Goal: Task Accomplishment & Management: Use online tool/utility

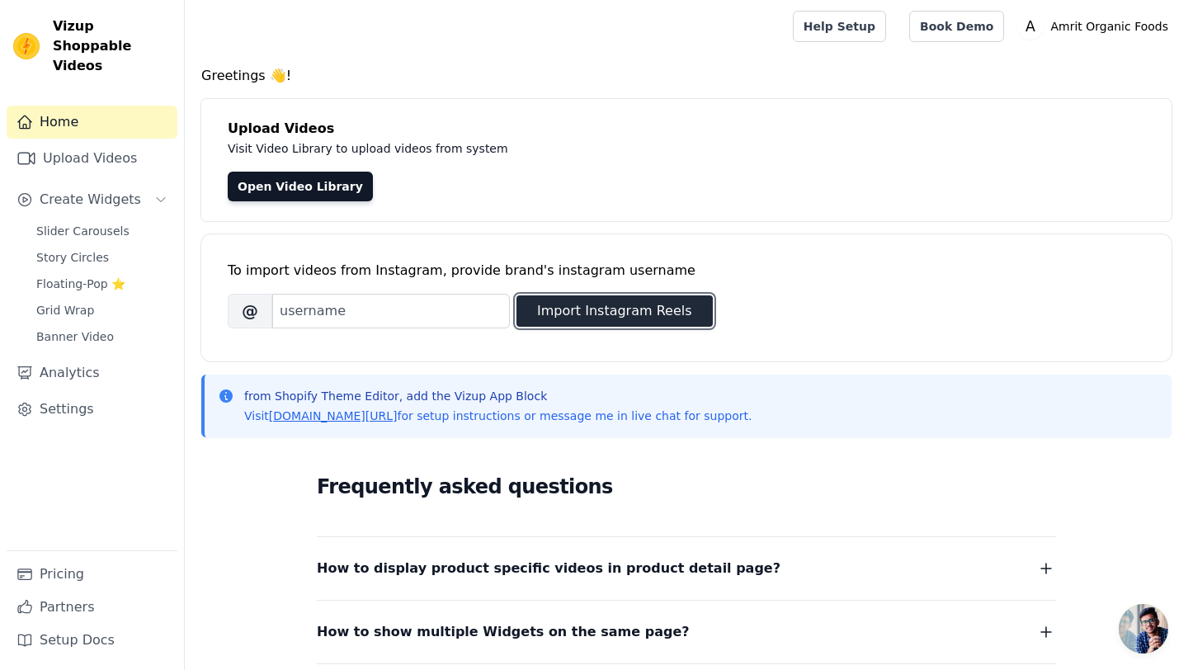
click at [655, 307] on button "Import Instagram Reels" at bounding box center [614, 310] width 196 height 31
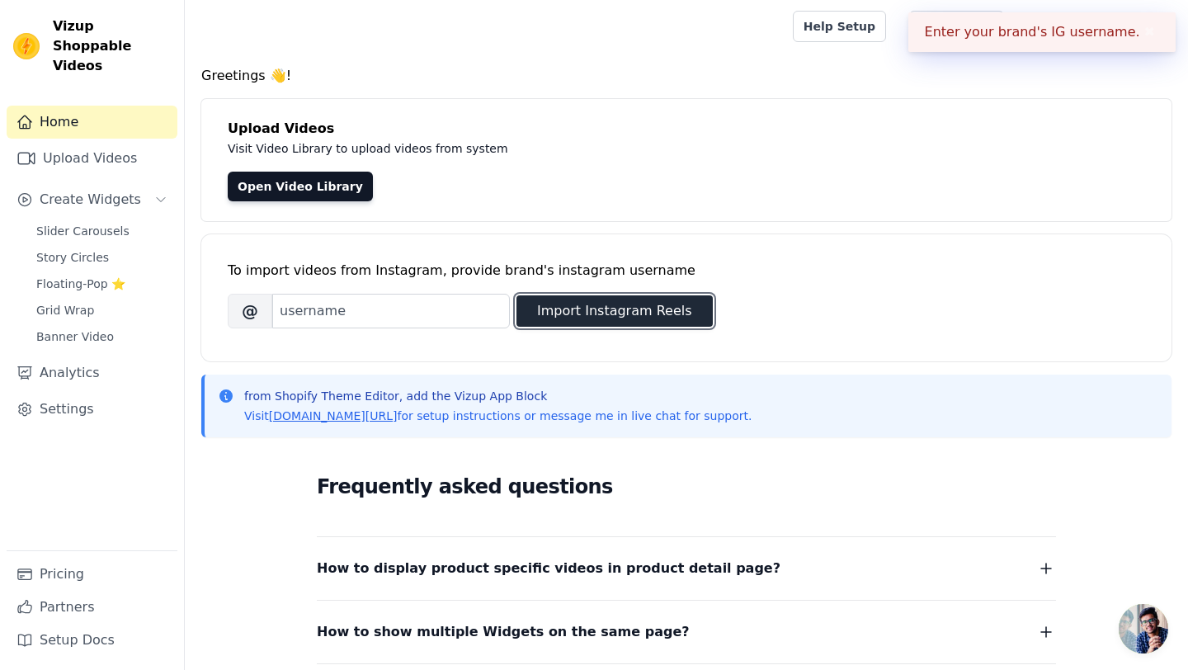
click at [624, 305] on button "Import Instagram Reels" at bounding box center [614, 310] width 196 height 31
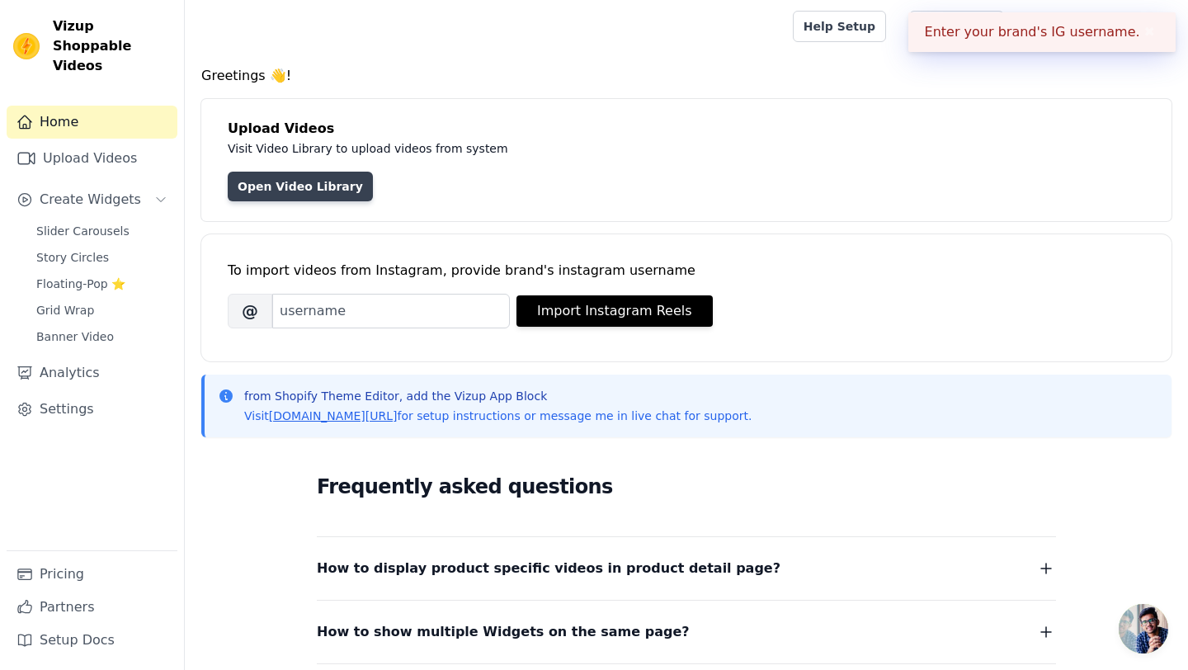
click at [319, 183] on link "Open Video Library" at bounding box center [300, 187] width 145 height 30
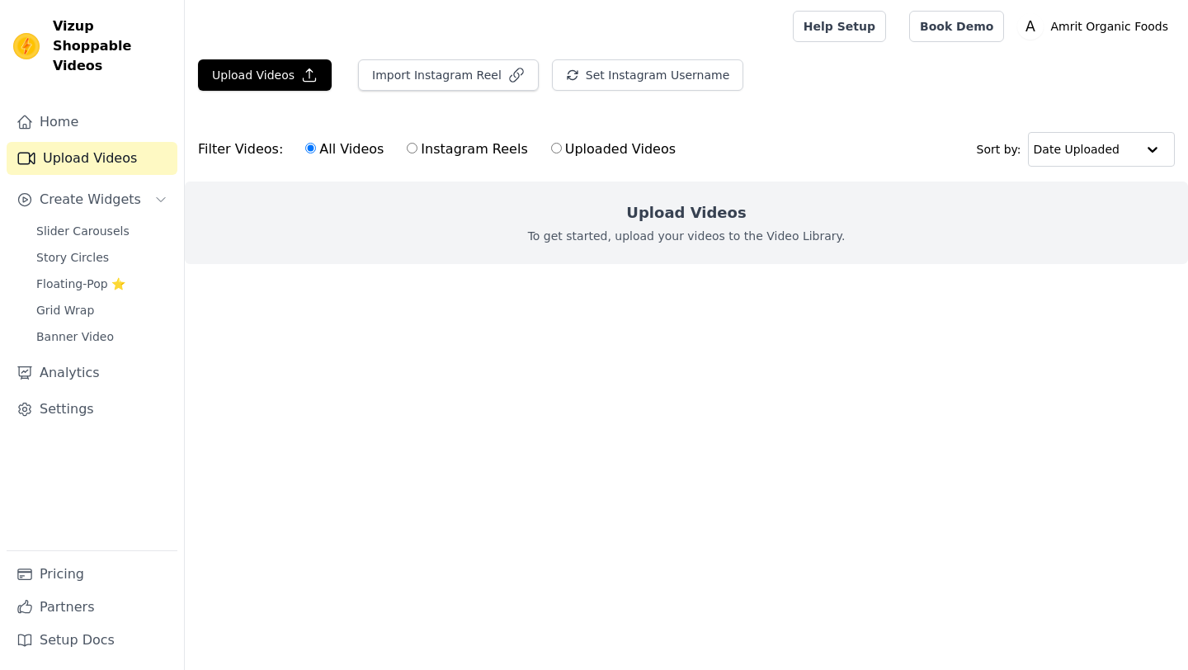
click at [699, 214] on h2 "Upload Videos" at bounding box center [686, 212] width 120 height 23
click at [266, 60] on button "Upload Videos" at bounding box center [265, 74] width 134 height 31
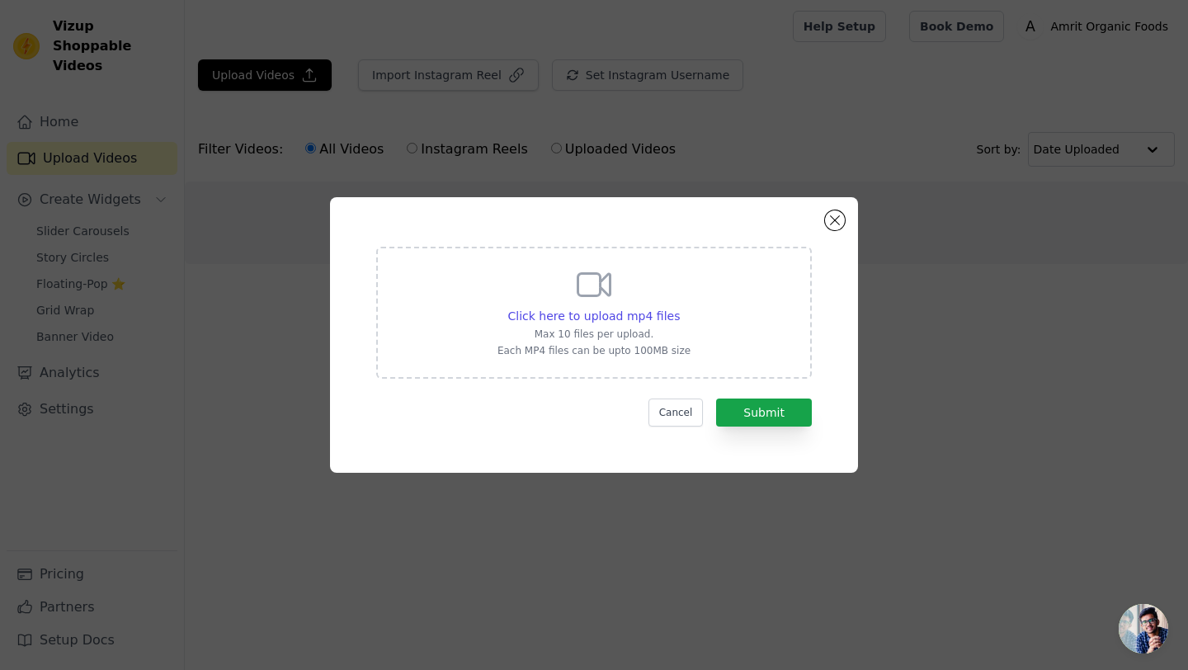
click at [563, 279] on div "Click here to upload mp4 files Max 10 files per upload. Each MP4 files can be u…" at bounding box center [593, 311] width 193 height 92
click at [679, 307] on input "Click here to upload mp4 files Max 10 files per upload. Each MP4 files can be u…" at bounding box center [679, 307] width 1 height 1
click at [836, 223] on button "Close modal" at bounding box center [835, 220] width 20 height 20
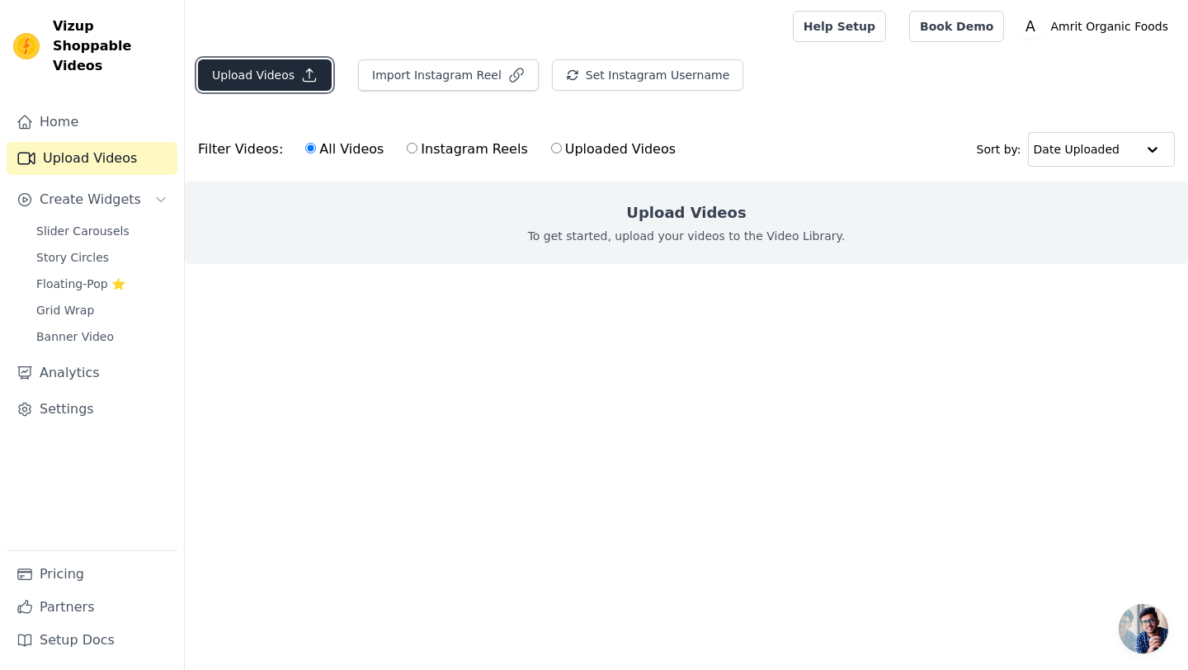
click at [214, 61] on button "Upload Videos" at bounding box center [265, 74] width 134 height 31
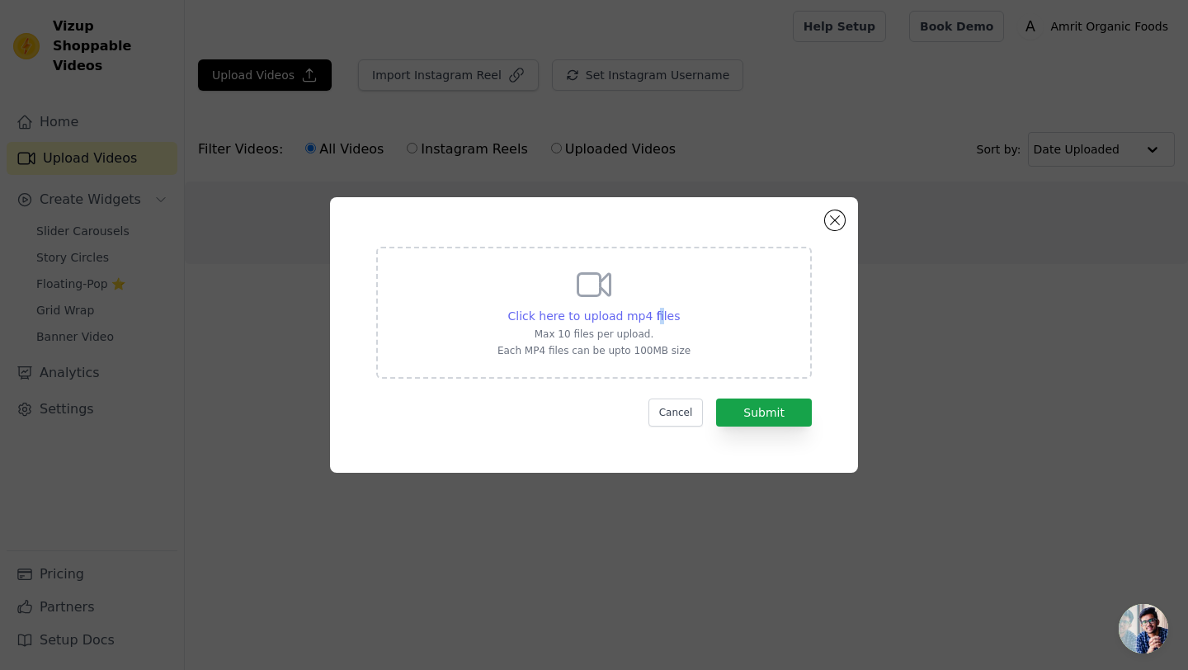
click at [657, 315] on span "Click here to upload mp4 files" at bounding box center [594, 315] width 172 height 13
click at [606, 318] on span "Click here to upload mp4 files" at bounding box center [594, 315] width 172 height 13
click at [679, 308] on input "Click here to upload mp4 files Max 10 files per upload. Each MP4 files can be u…" at bounding box center [679, 307] width 1 height 1
type input "C:\fakepath\VIDEO-2025-09-17-20-49-27.mp4"
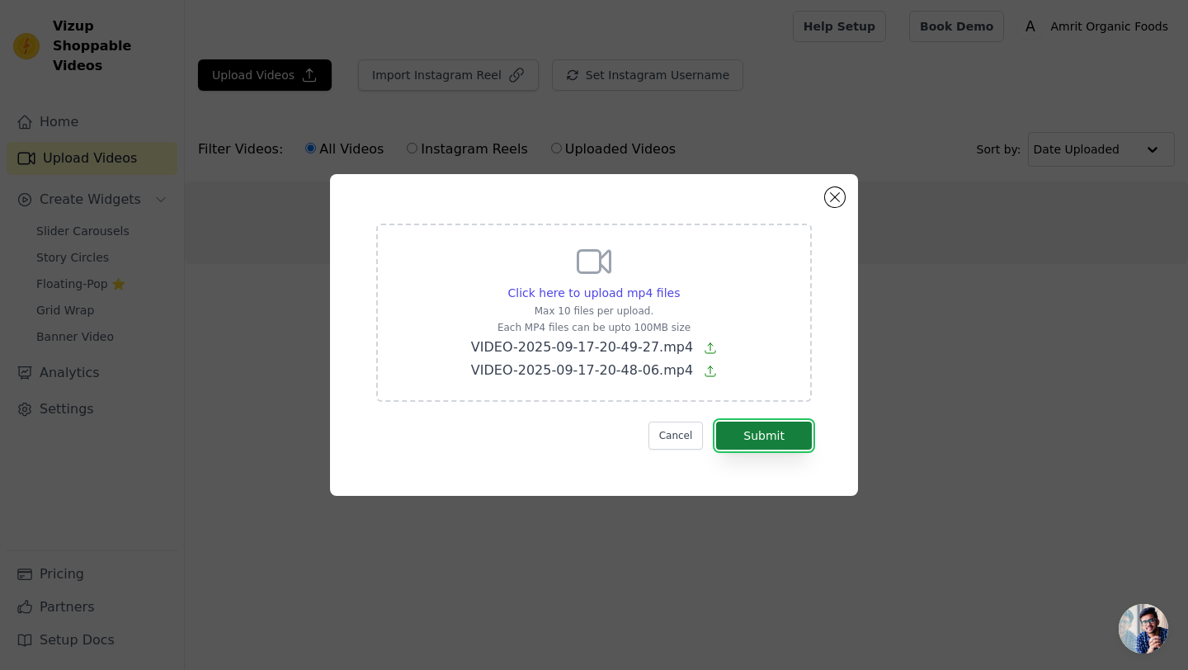
click at [754, 422] on button "Submit" at bounding box center [764, 435] width 96 height 28
click at [774, 438] on button "Submit" at bounding box center [764, 435] width 96 height 28
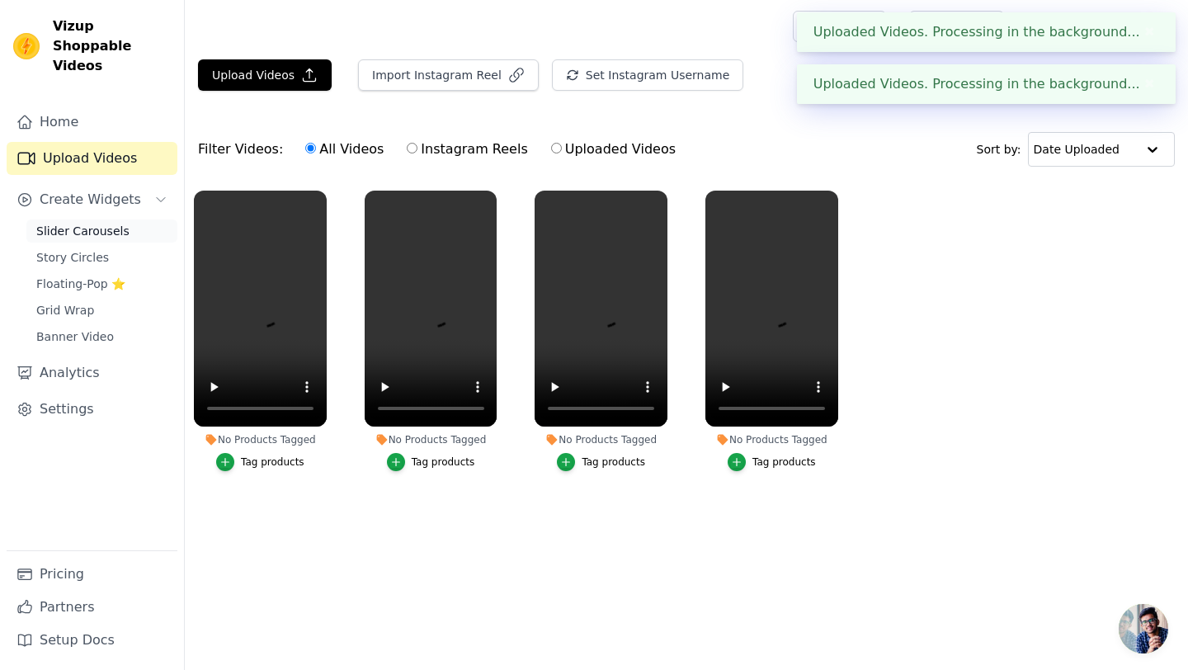
click at [95, 223] on span "Slider Carousels" at bounding box center [82, 231] width 93 height 16
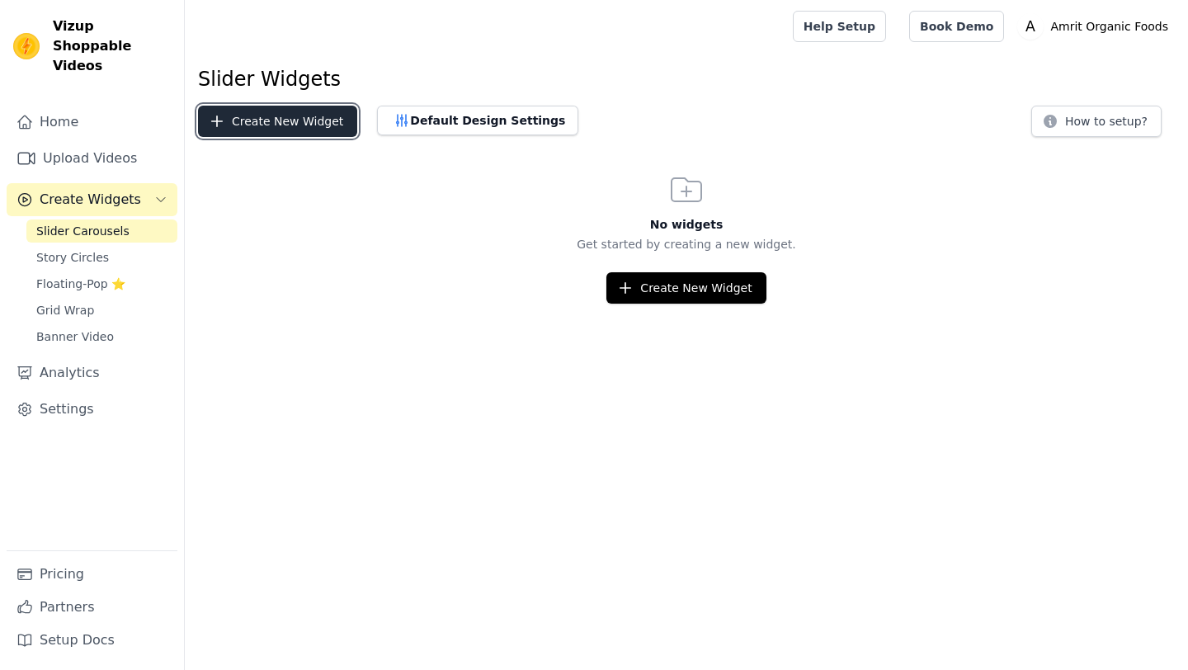
click at [227, 109] on button "Create New Widget" at bounding box center [277, 121] width 159 height 31
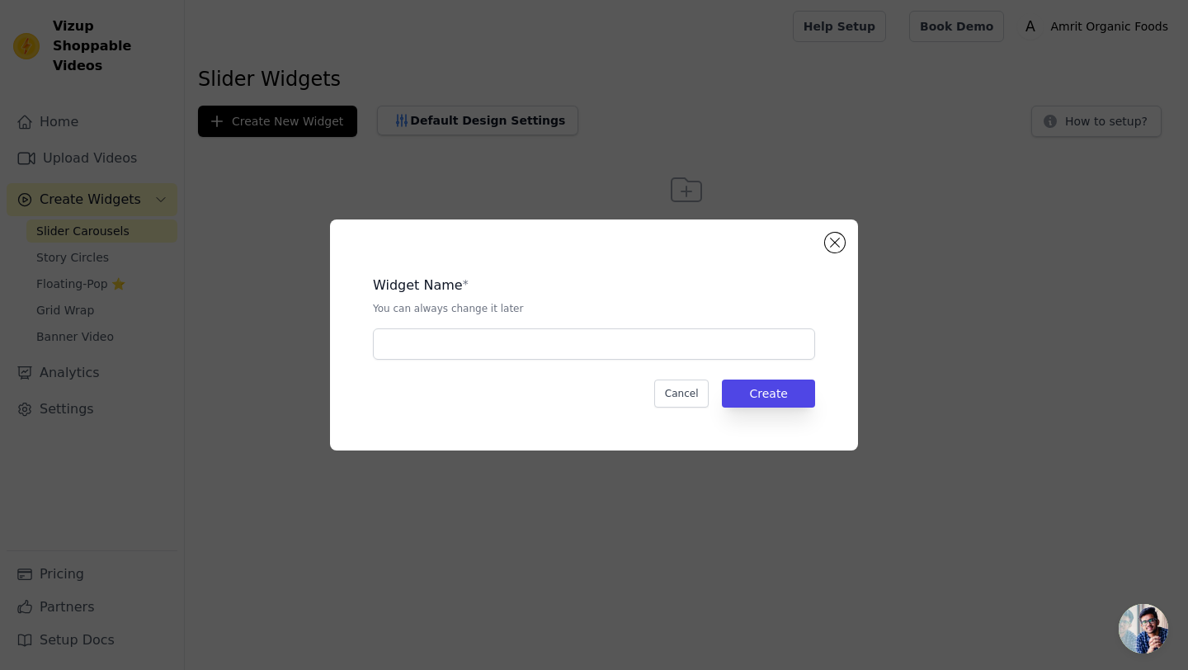
click at [614, 360] on div "Widget Name * You can always change it later Cancel Create" at bounding box center [593, 335] width 475 height 178
click at [621, 344] on input "text" at bounding box center [594, 343] width 442 height 31
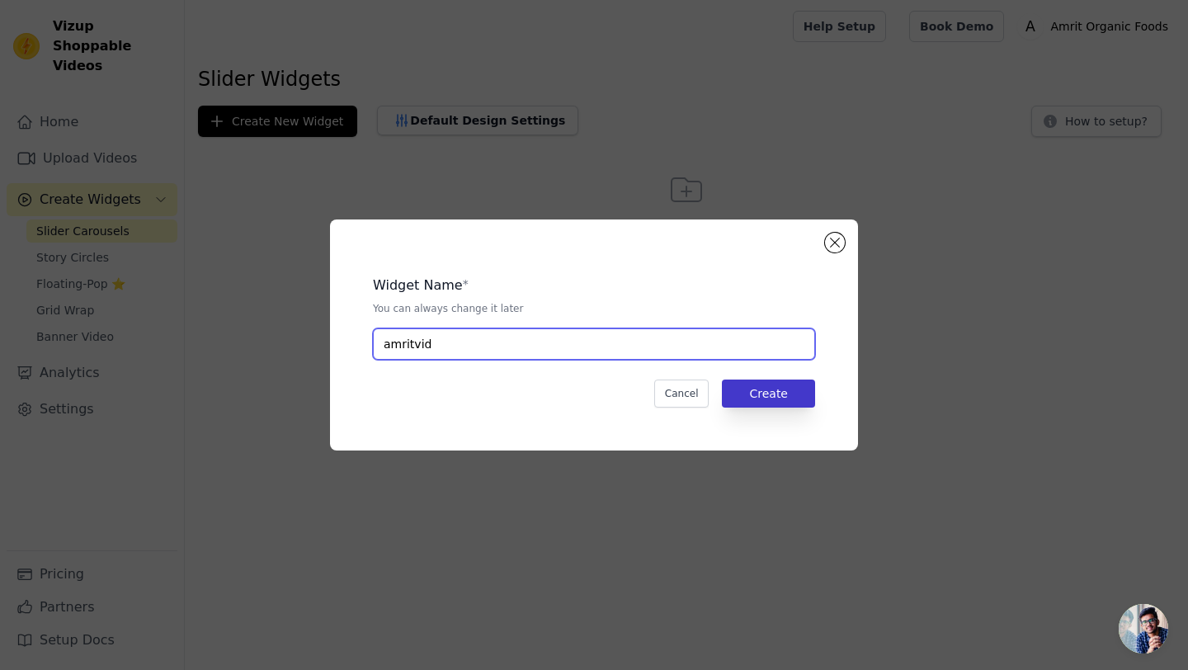
type input "amritvid"
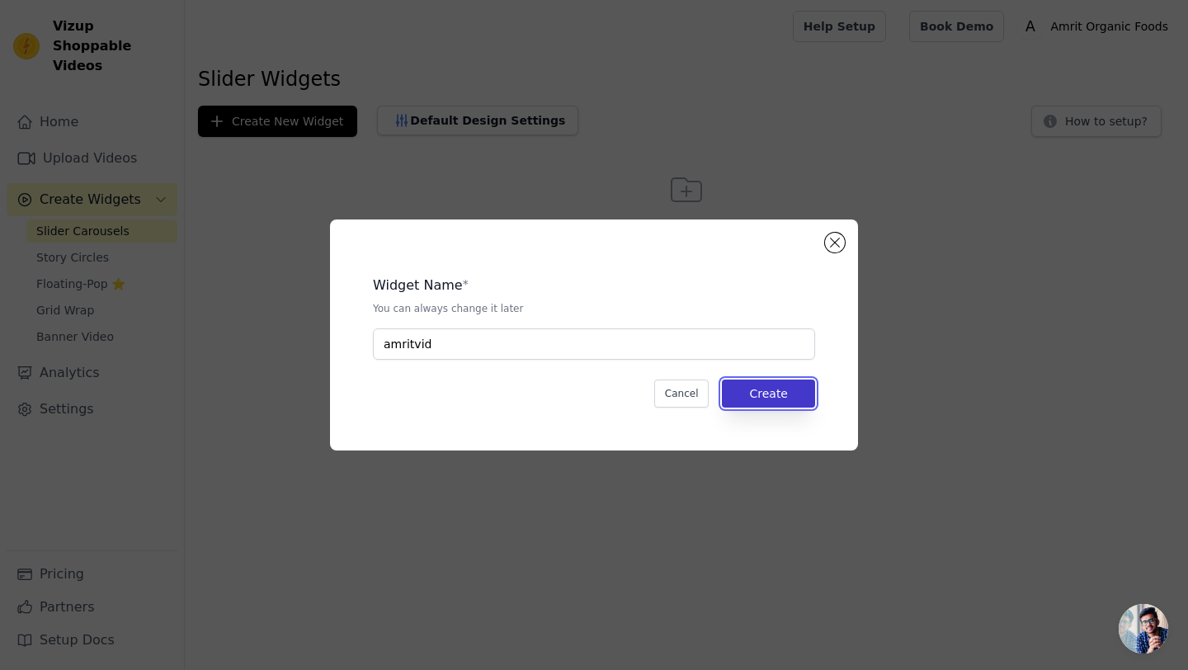
click at [779, 388] on button "Create" at bounding box center [768, 393] width 93 height 28
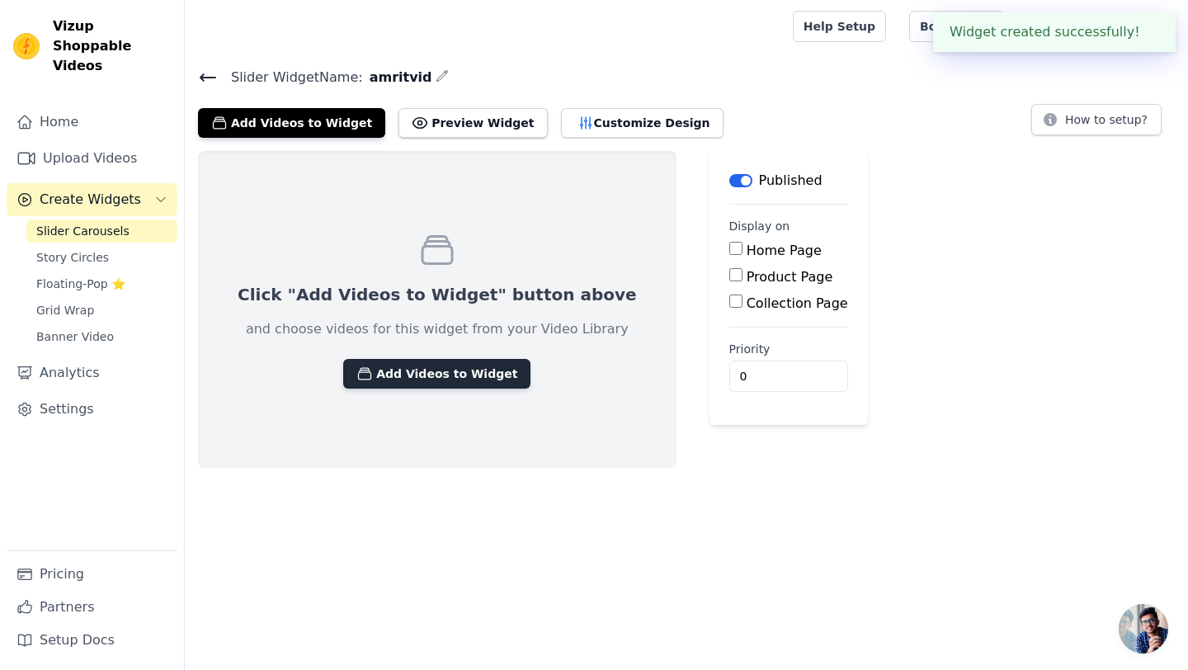
click at [388, 375] on button "Add Videos to Widget" at bounding box center [436, 374] width 187 height 30
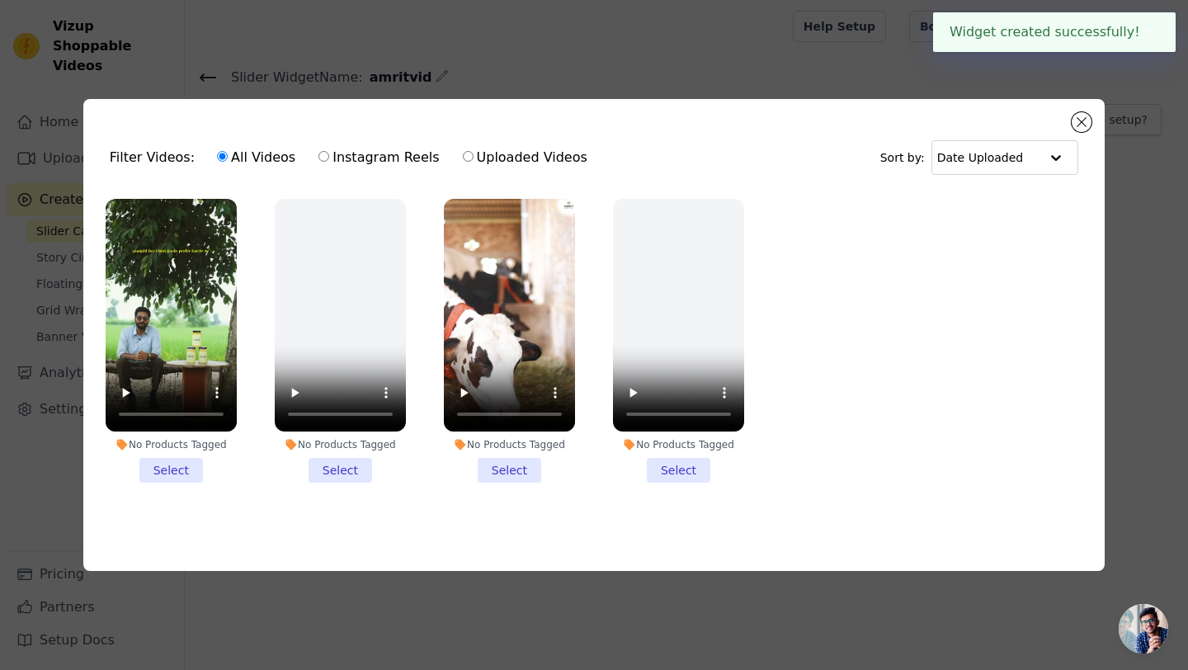
click at [189, 470] on li "No Products Tagged Select" at bounding box center [171, 341] width 131 height 285
click at [0, 0] on input "No Products Tagged Select" at bounding box center [0, 0] width 0 height 0
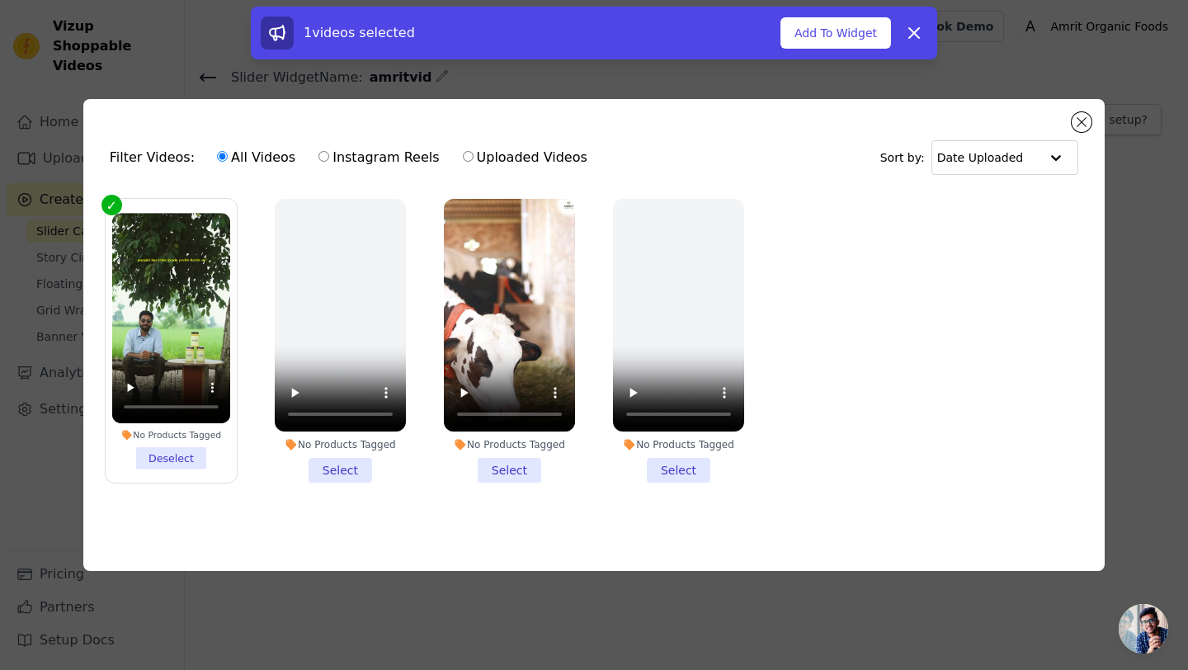
click at [499, 459] on li "No Products Tagged Select" at bounding box center [509, 341] width 131 height 285
click at [0, 0] on input "No Products Tagged Select" at bounding box center [0, 0] width 0 height 0
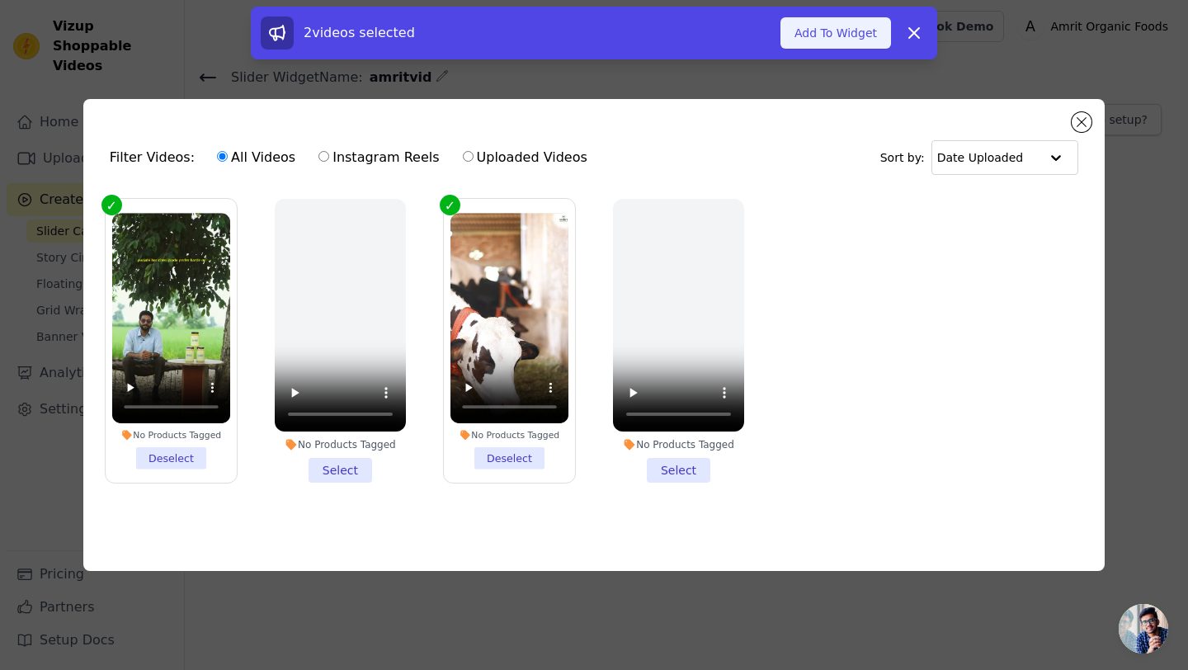
click at [853, 28] on button "Add To Widget" at bounding box center [835, 32] width 111 height 31
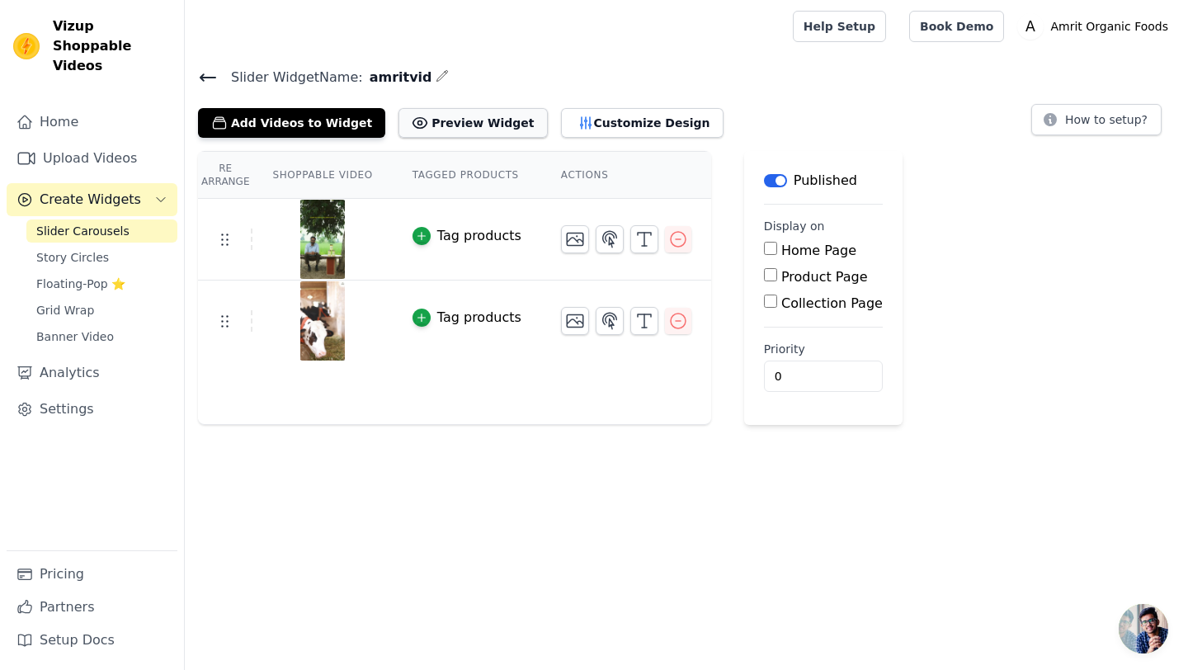
click at [451, 117] on button "Preview Widget" at bounding box center [472, 123] width 148 height 30
click at [615, 106] on div "Add Videos to Widget Preview Widget Customize Design" at bounding box center [467, 119] width 539 height 36
click at [615, 114] on button "Customize Design" at bounding box center [642, 123] width 162 height 30
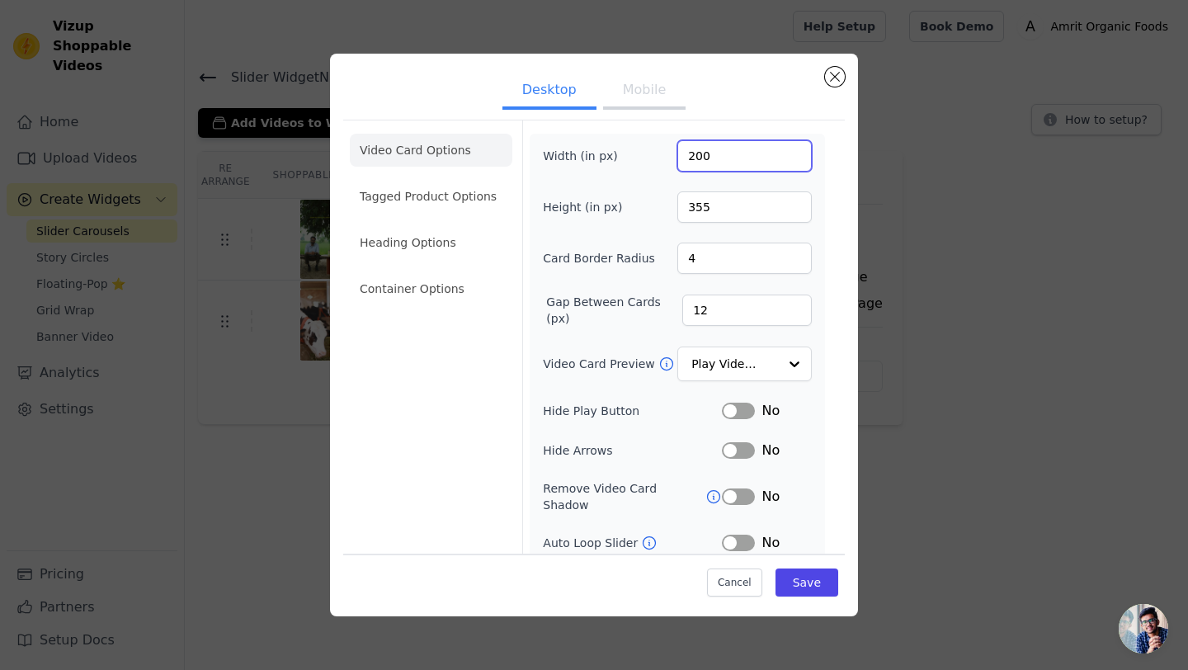
click at [703, 155] on input "200" at bounding box center [744, 155] width 134 height 31
type input "240"
drag, startPoint x: 713, startPoint y: 204, endPoint x: 670, endPoint y: 204, distance: 43.7
click at [670, 204] on div "Height (in px) 355" at bounding box center [677, 206] width 269 height 31
type input "420"
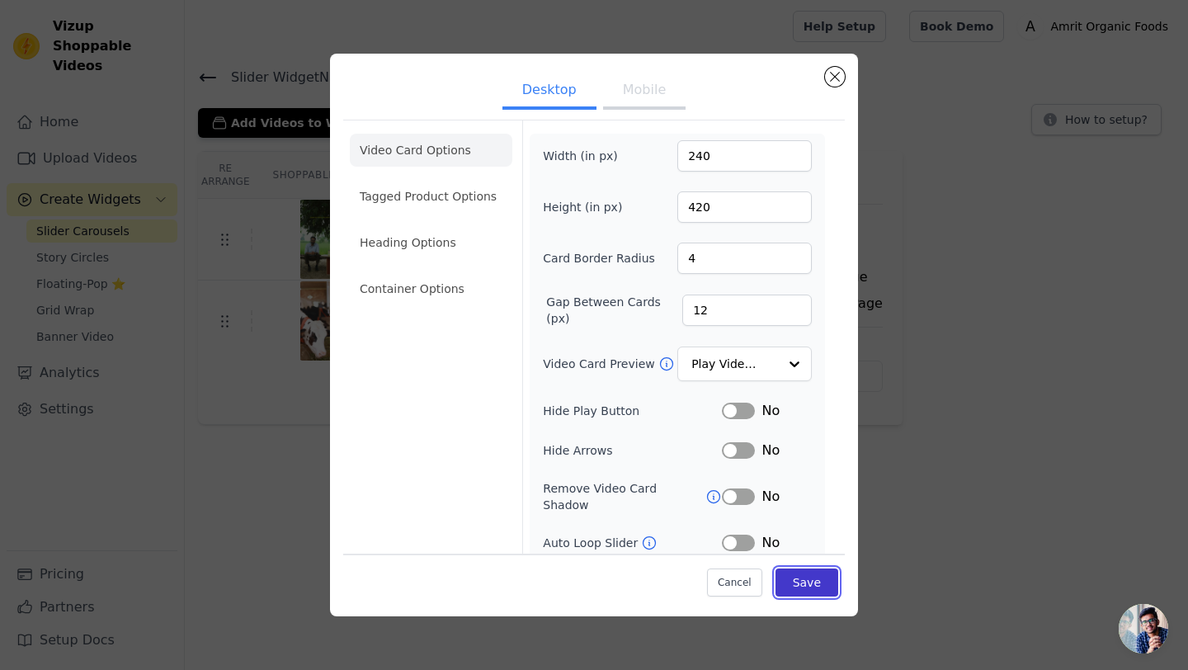
click at [793, 580] on button "Save" at bounding box center [806, 582] width 63 height 28
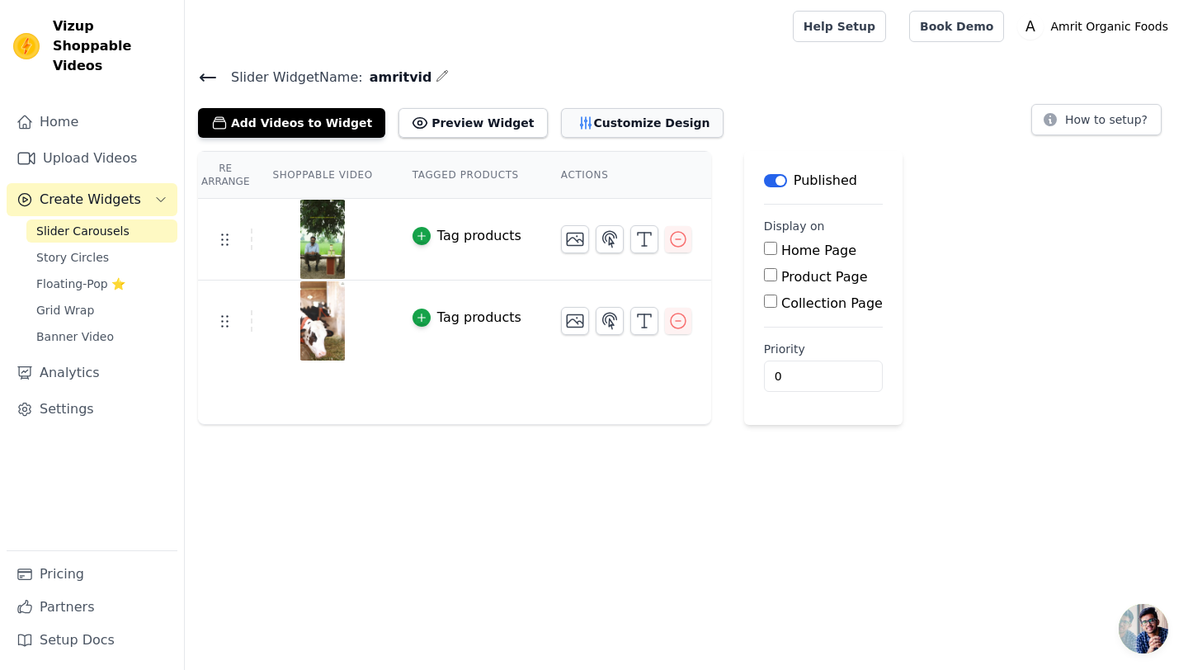
click at [603, 120] on button "Customize Design" at bounding box center [642, 123] width 162 height 30
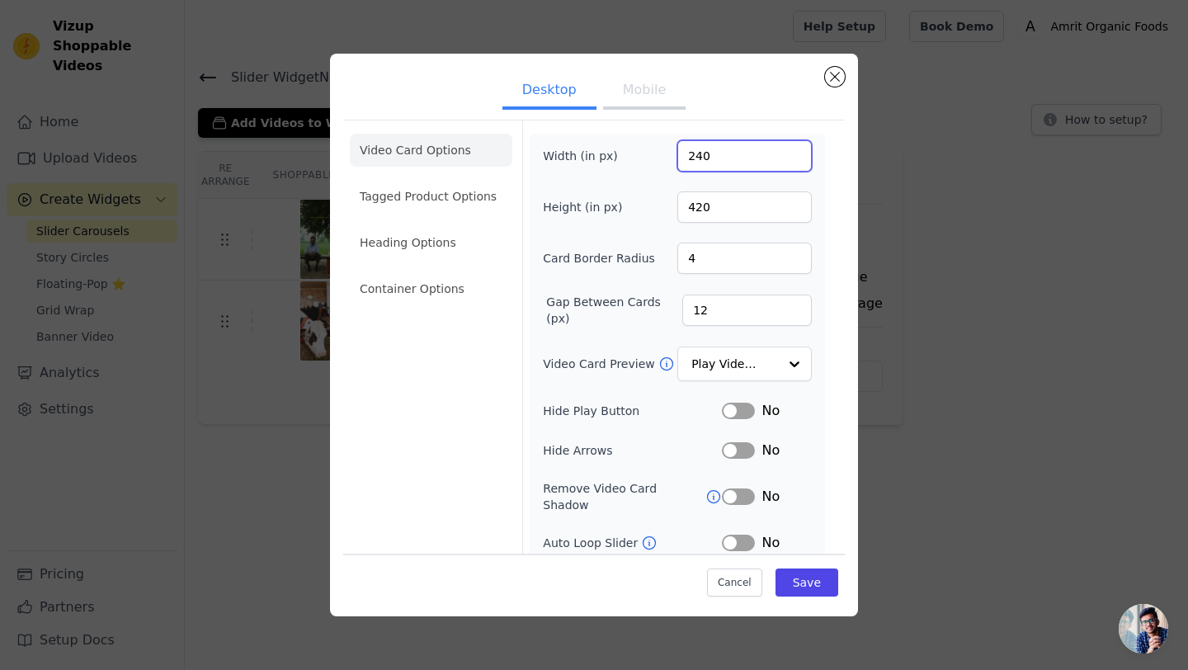
click at [699, 152] on input "240" at bounding box center [744, 155] width 134 height 31
drag, startPoint x: 715, startPoint y: 155, endPoint x: 674, endPoint y: 154, distance: 41.2
click at [674, 154] on div "Width (in px) 240" at bounding box center [677, 155] width 269 height 31
type input "280"
drag, startPoint x: 723, startPoint y: 209, endPoint x: 672, endPoint y: 209, distance: 51.1
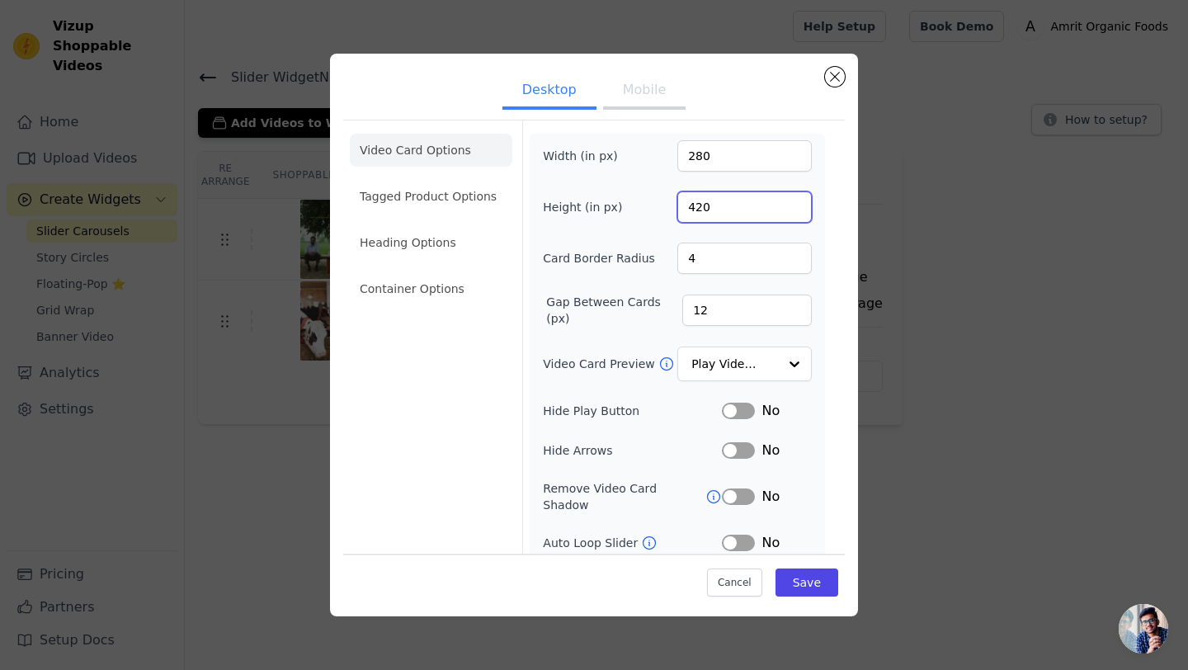
click at [672, 209] on div "Height (in px) 420" at bounding box center [677, 206] width 269 height 31
click at [737, 209] on input "420" at bounding box center [744, 206] width 134 height 31
click at [704, 208] on input "420" at bounding box center [744, 206] width 134 height 31
type input "490"
click at [814, 567] on div "Cancel Save" at bounding box center [593, 577] width 501 height 49
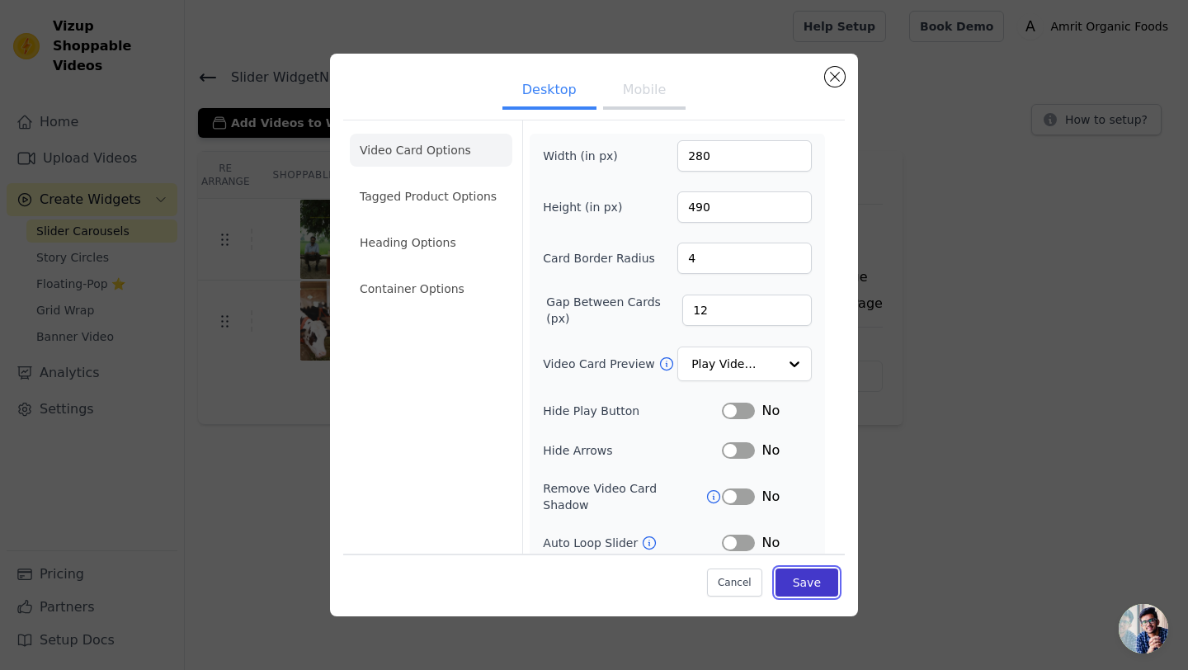
click at [813, 588] on button "Save" at bounding box center [806, 582] width 63 height 28
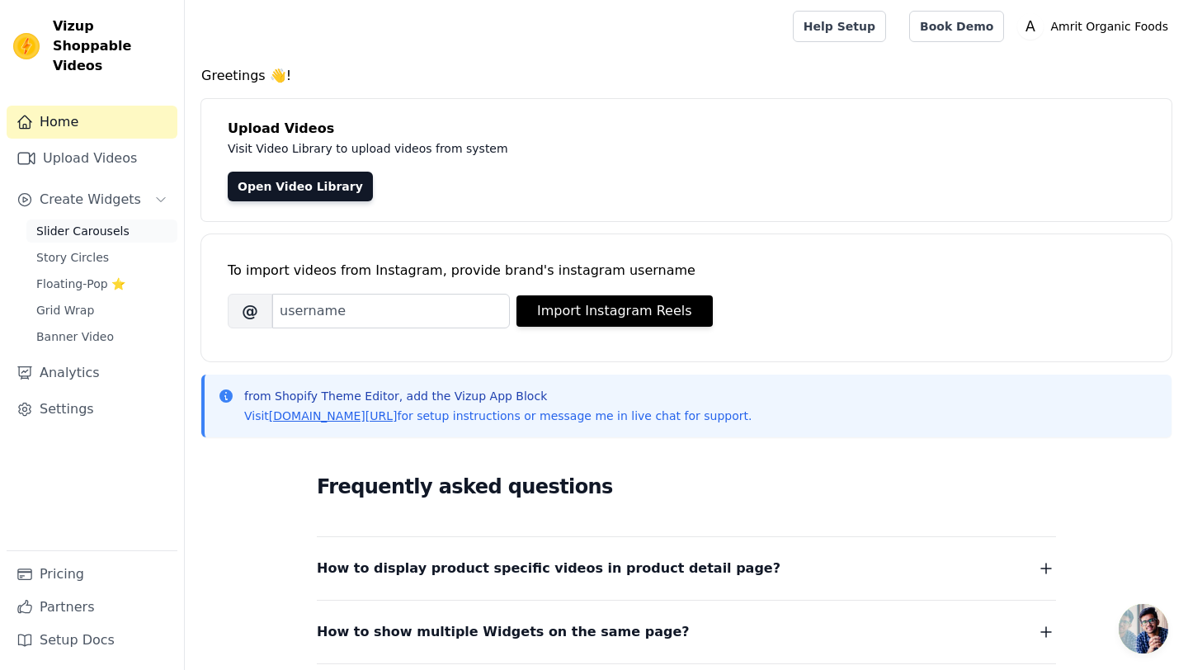
click at [82, 223] on span "Slider Carousels" at bounding box center [82, 231] width 93 height 16
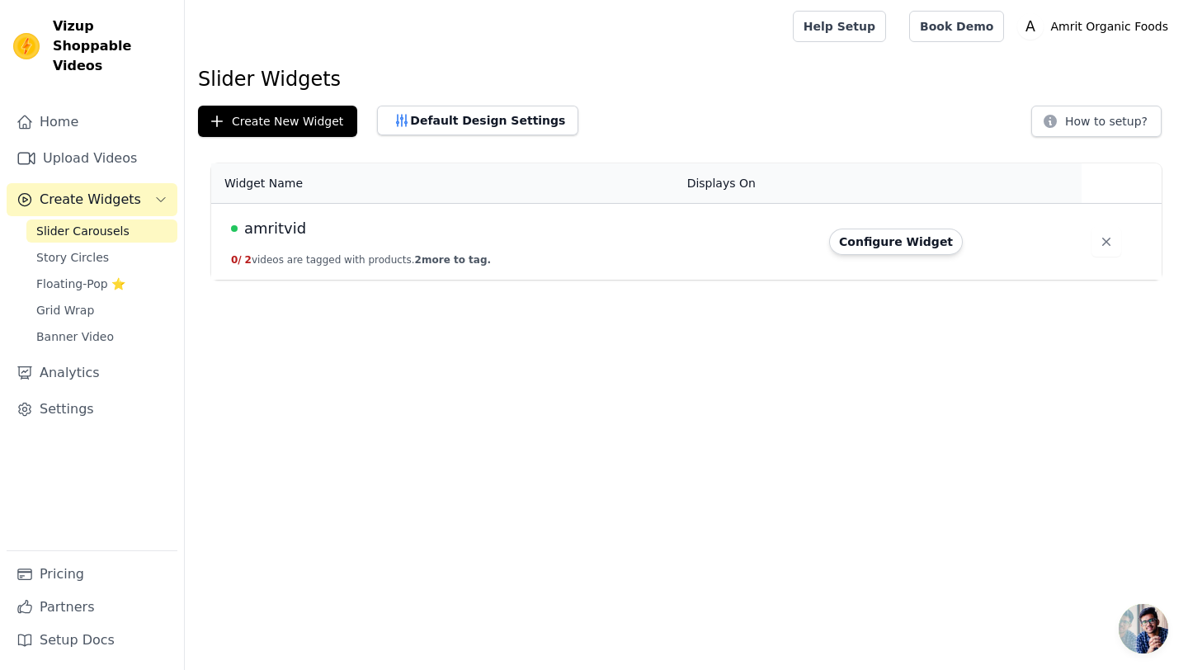
click at [714, 234] on td at bounding box center [748, 242] width 142 height 77
click at [915, 246] on button "Configure Widget" at bounding box center [896, 241] width 134 height 26
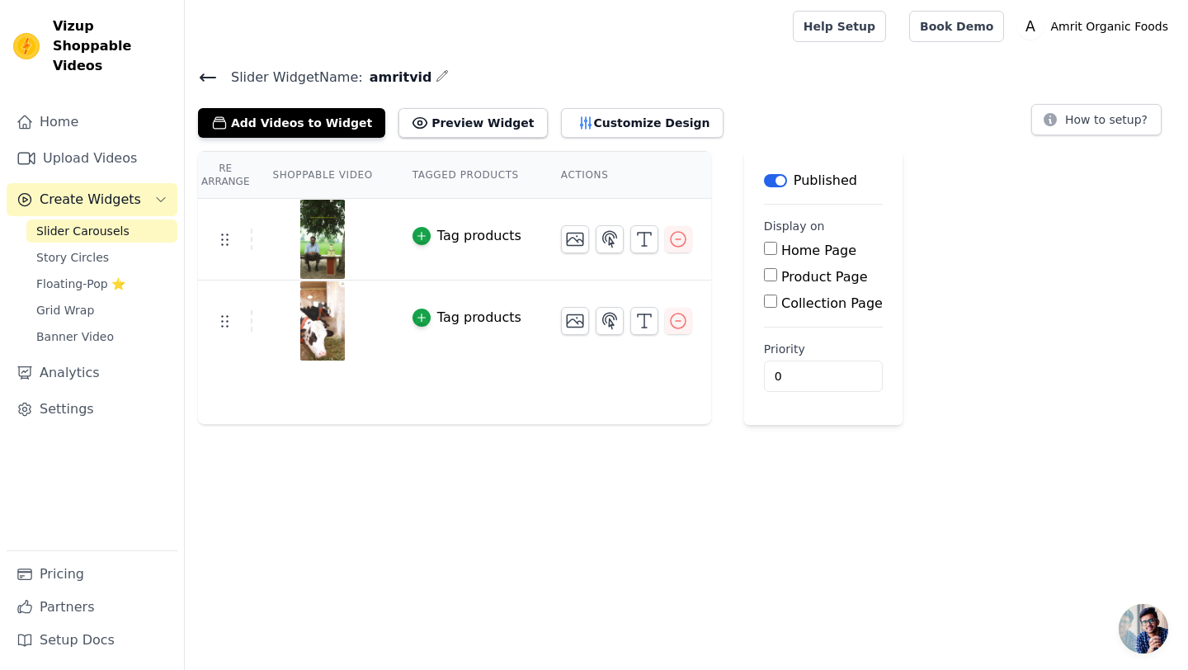
click at [766, 278] on input "Product Page" at bounding box center [770, 274] width 13 height 13
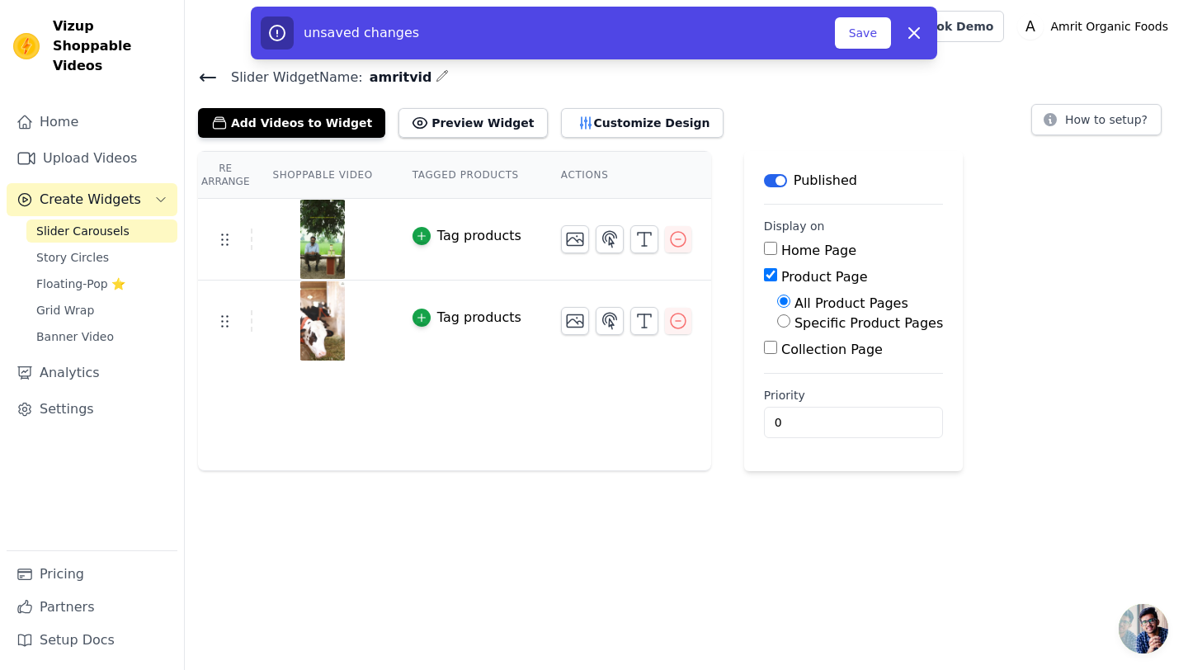
click at [766, 278] on input "Product Page" at bounding box center [770, 274] width 13 height 13
checkbox input "false"
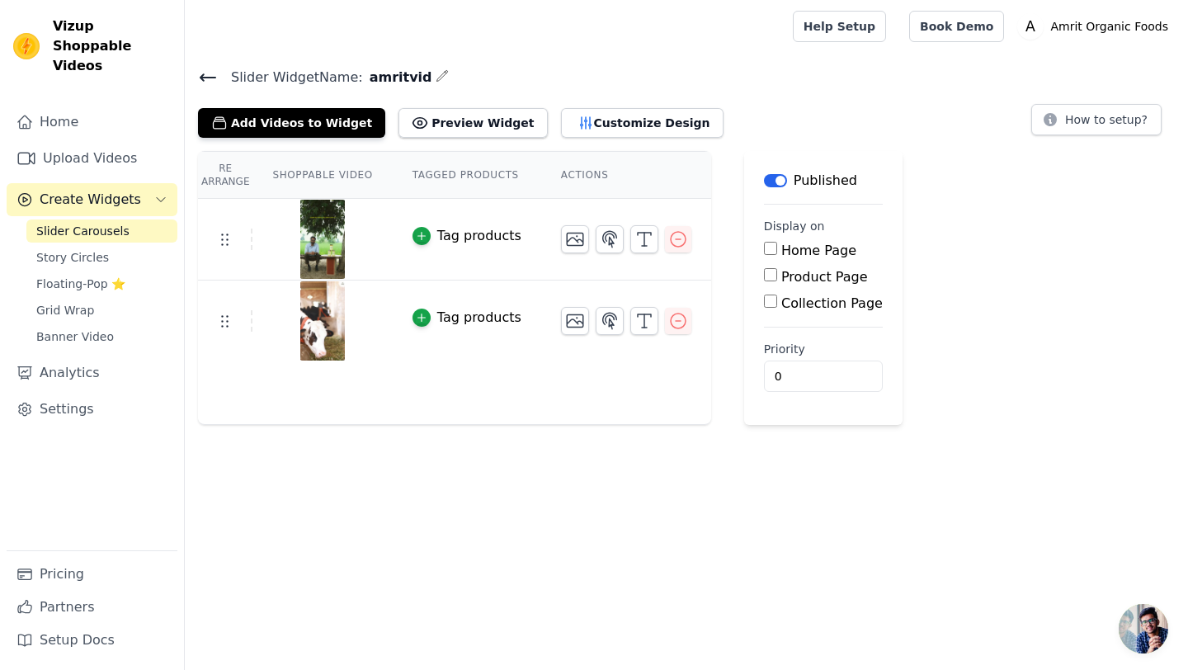
click at [766, 252] on input "Home Page" at bounding box center [770, 248] width 13 height 13
checkbox input "true"
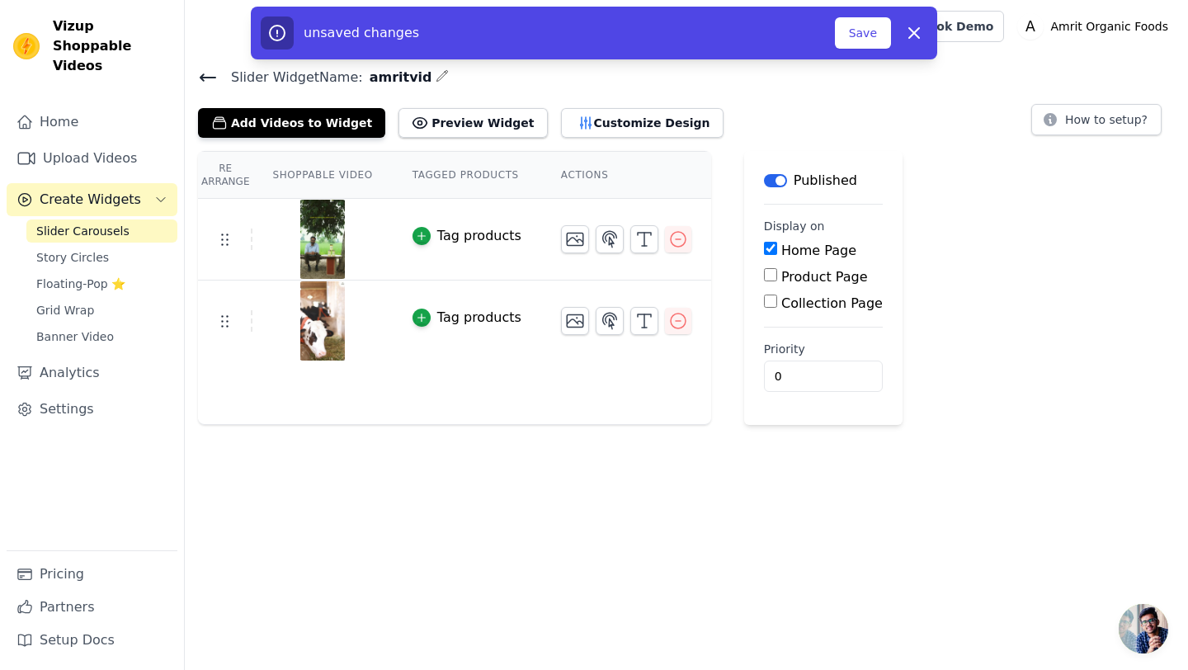
click at [765, 276] on input "Product Page" at bounding box center [770, 274] width 13 height 13
checkbox input "true"
click at [861, 31] on button "Save" at bounding box center [863, 32] width 56 height 31
click at [863, 37] on button "Save" at bounding box center [863, 32] width 56 height 31
